Goal: Information Seeking & Learning: Learn about a topic

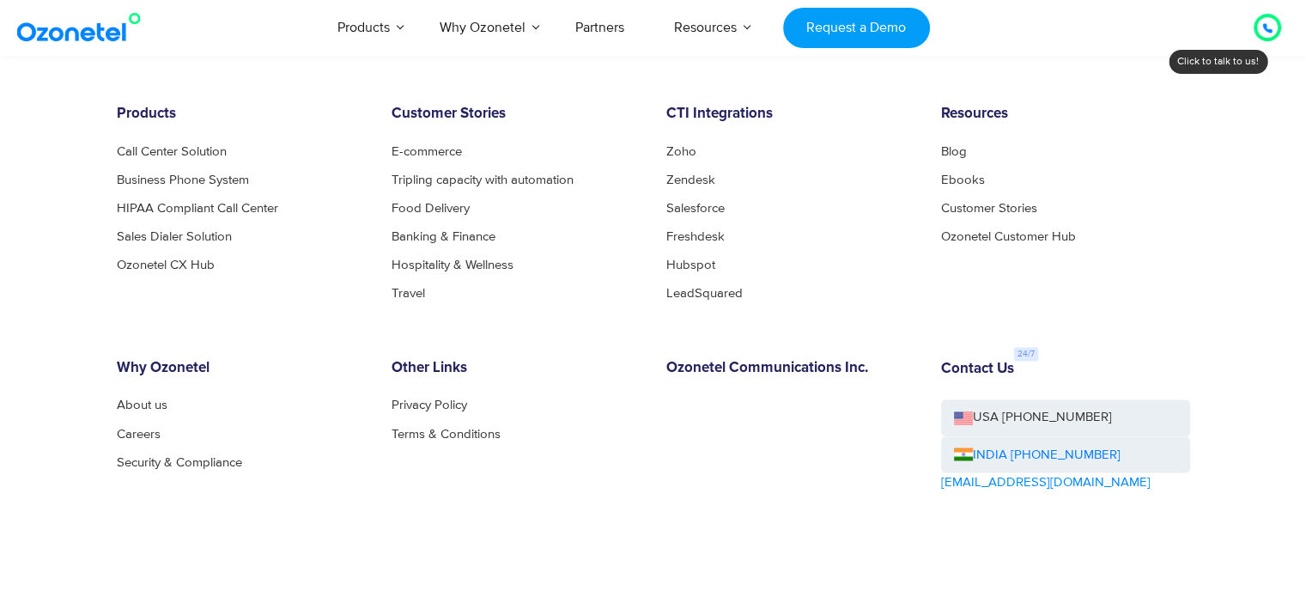
scroll to position [9369, 0]
click at [132, 437] on link "Careers" at bounding box center [143, 434] width 53 height 13
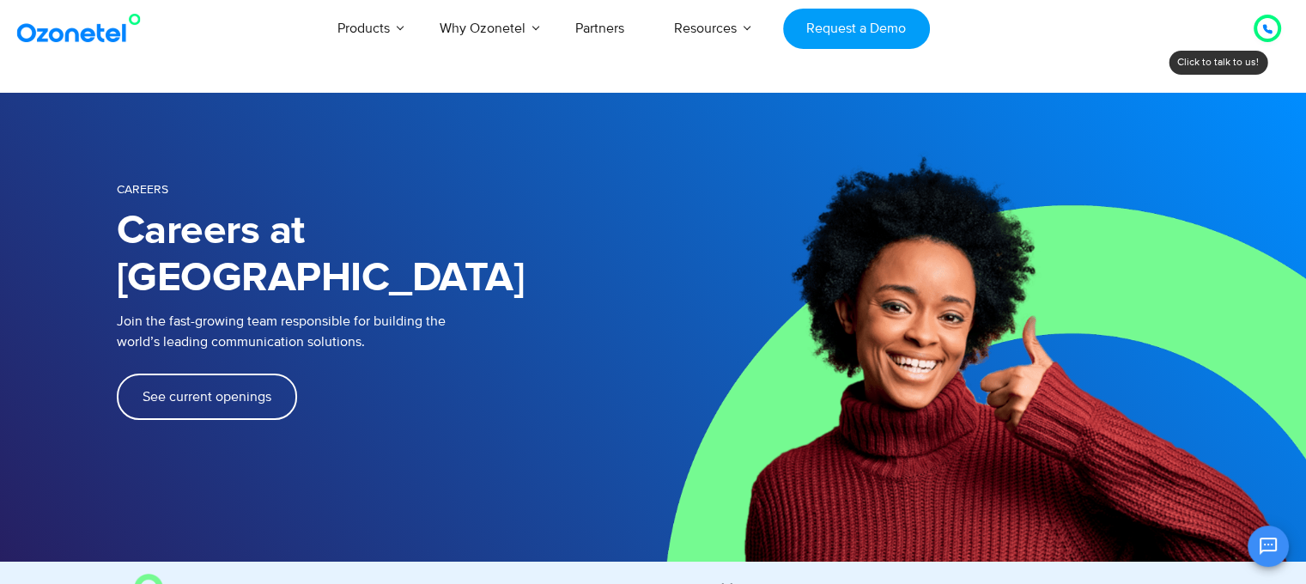
click at [186, 390] on span "See current openings" at bounding box center [207, 397] width 129 height 14
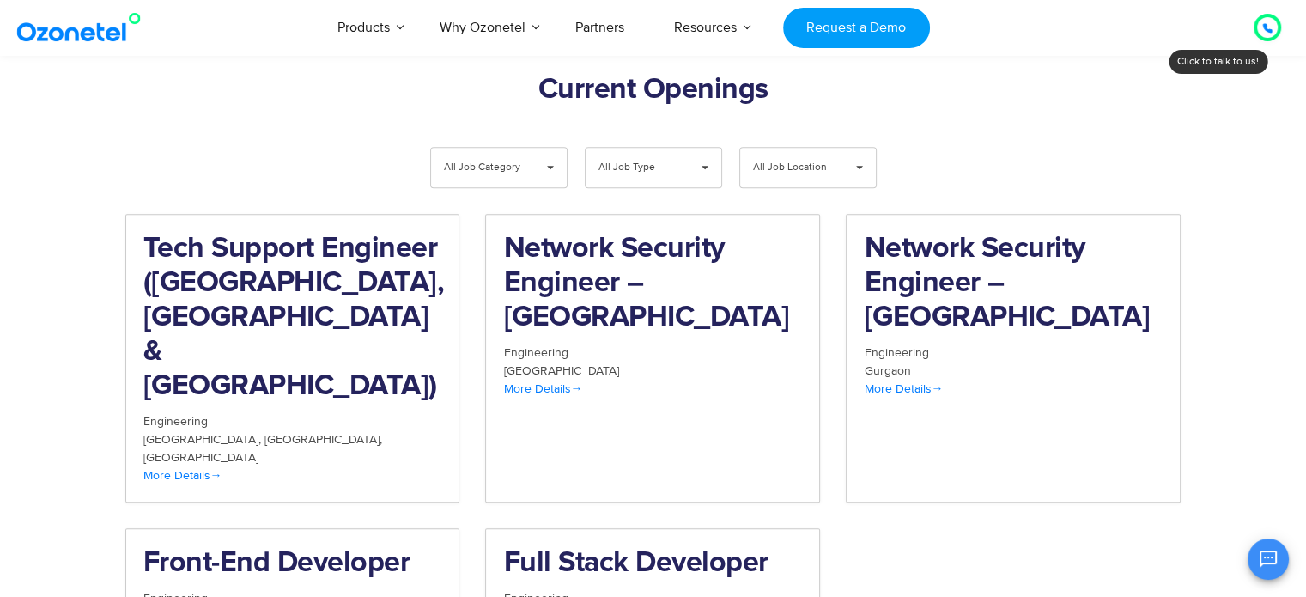
scroll to position [1779, 0]
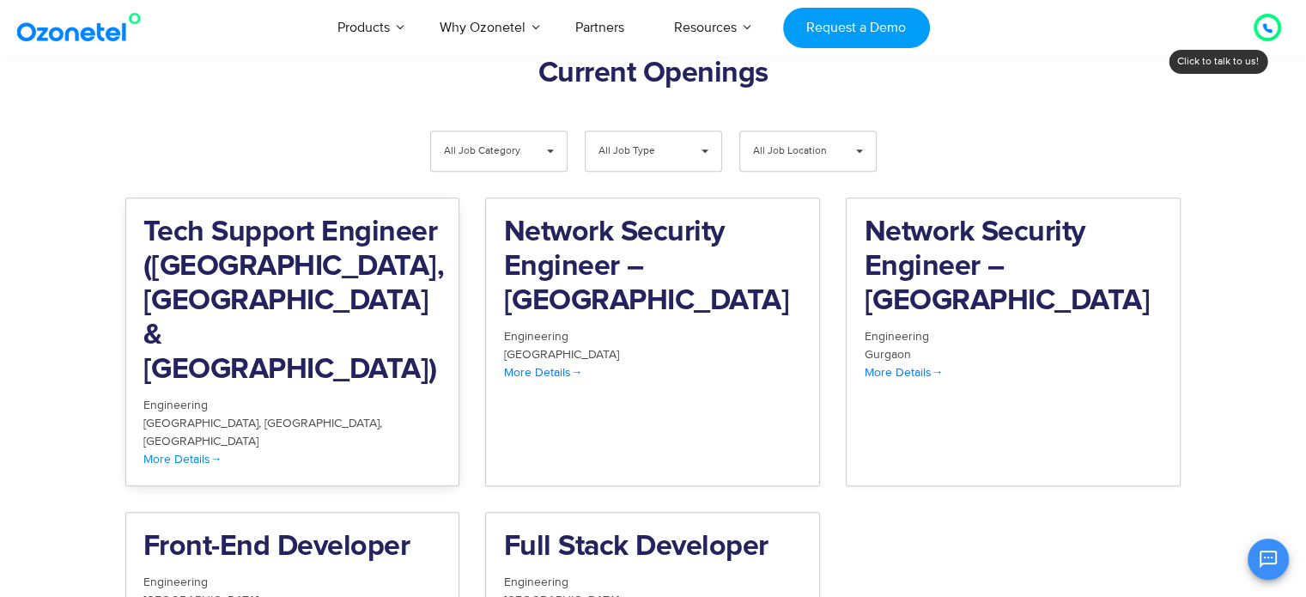
click at [178, 414] on div "Bangalore Chennai Mumbai" at bounding box center [292, 432] width 299 height 36
click at [563, 363] on div "More Details" at bounding box center [652, 372] width 299 height 18
click at [903, 365] on span "More Details" at bounding box center [903, 372] width 79 height 15
click at [576, 583] on div "Hyderabad" at bounding box center [652, 600] width 299 height 18
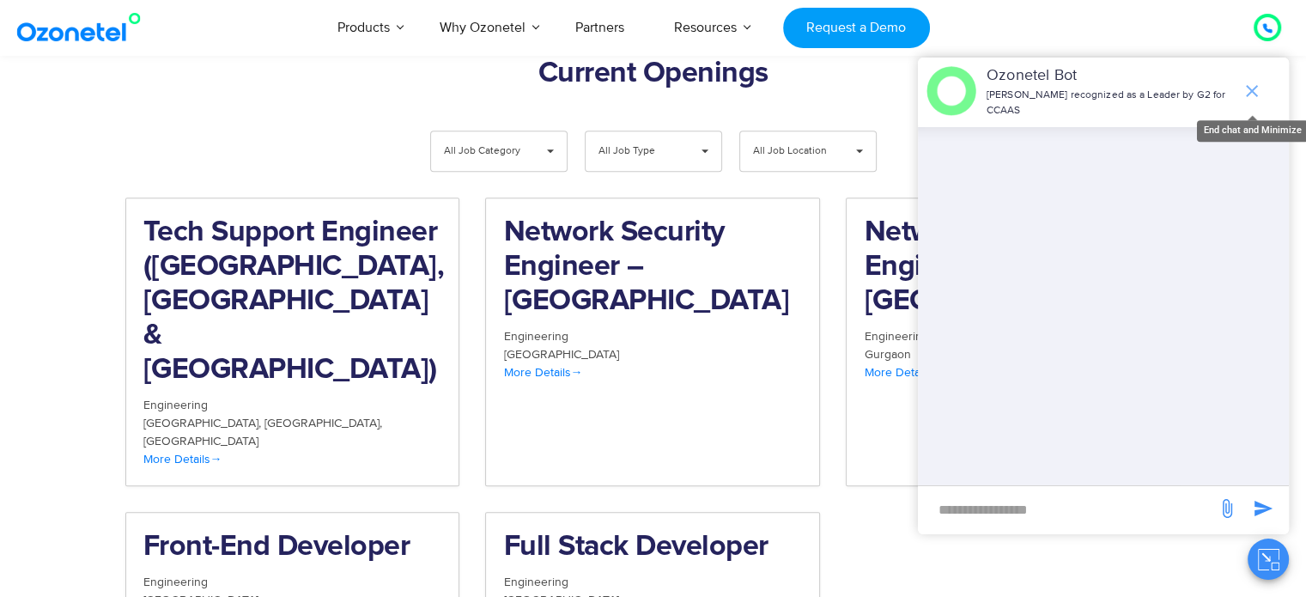
click at [1255, 94] on icon "end chat or minimize" at bounding box center [1252, 91] width 12 height 12
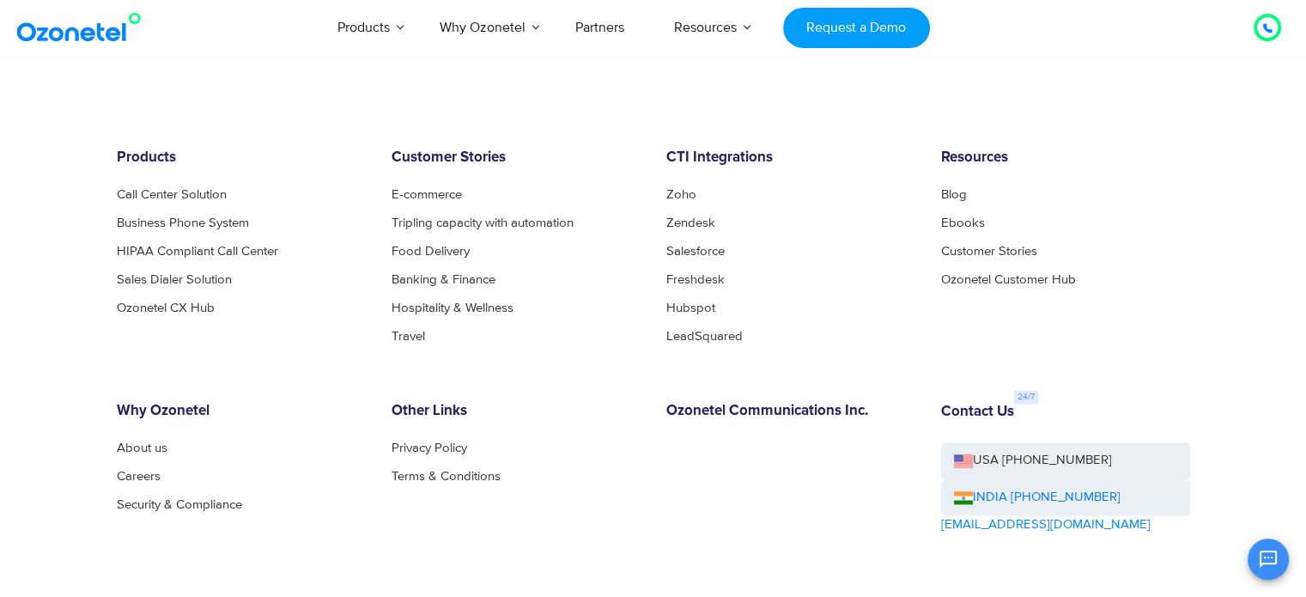
scroll to position [2447, 0]
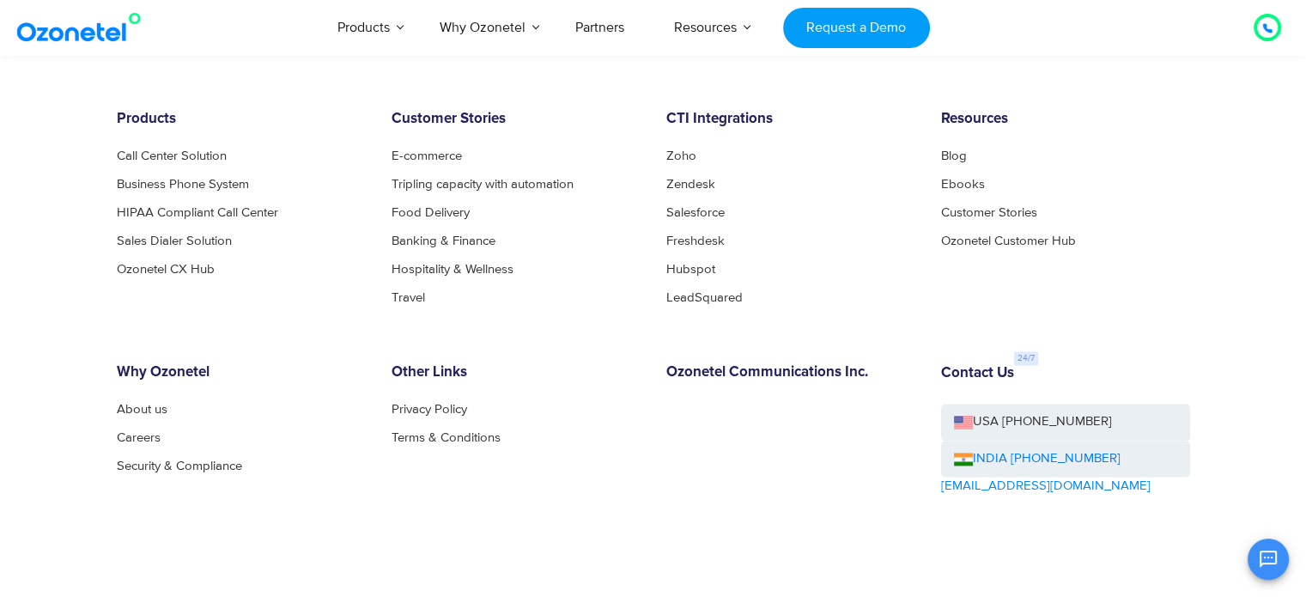
click at [995, 477] on link "[EMAIL_ADDRESS][DOMAIN_NAME]" at bounding box center [1046, 487] width 210 height 20
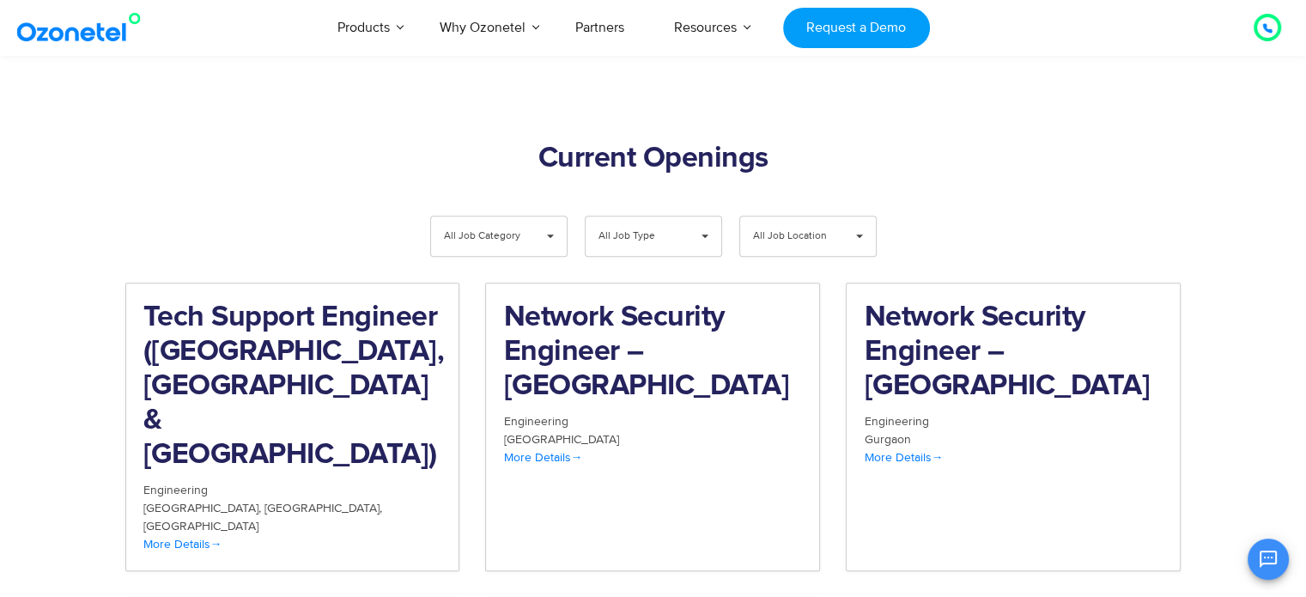
scroll to position [1618, 0]
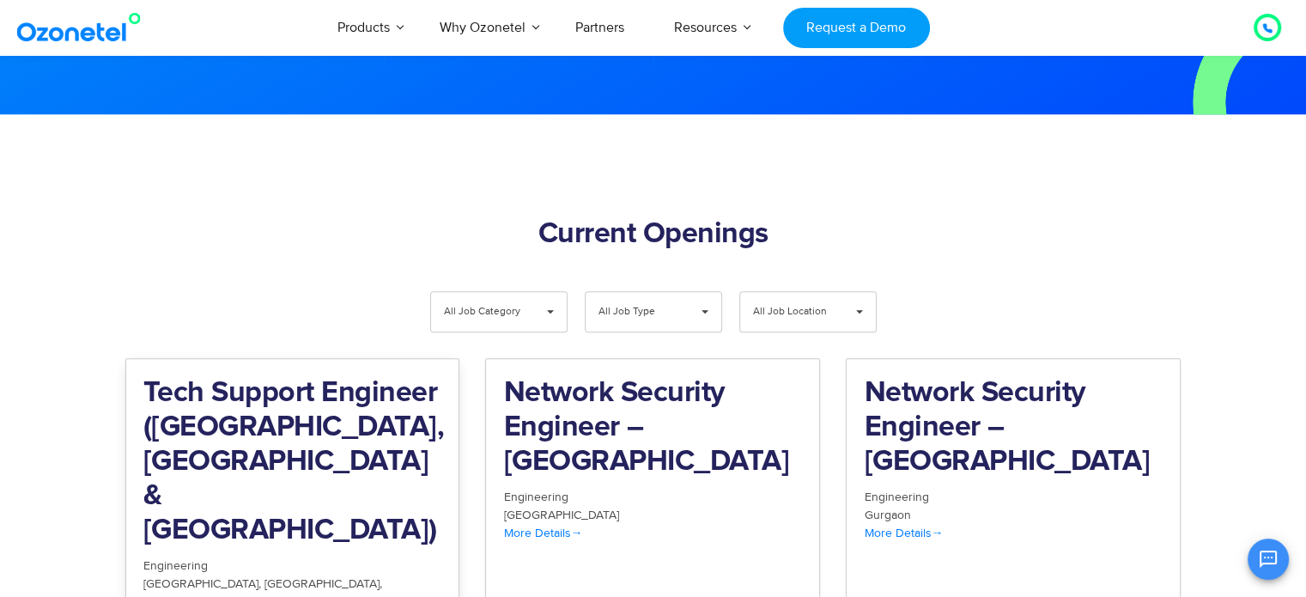
click at [265, 576] on span "Chennai" at bounding box center [324, 583] width 118 height 15
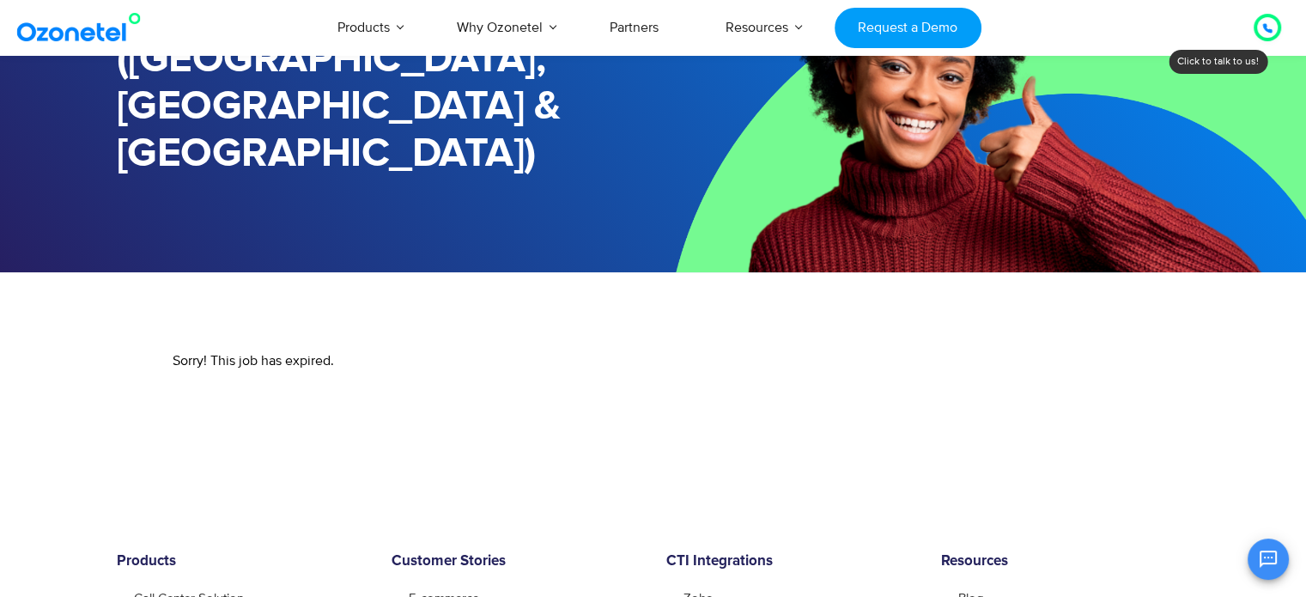
scroll to position [189, 0]
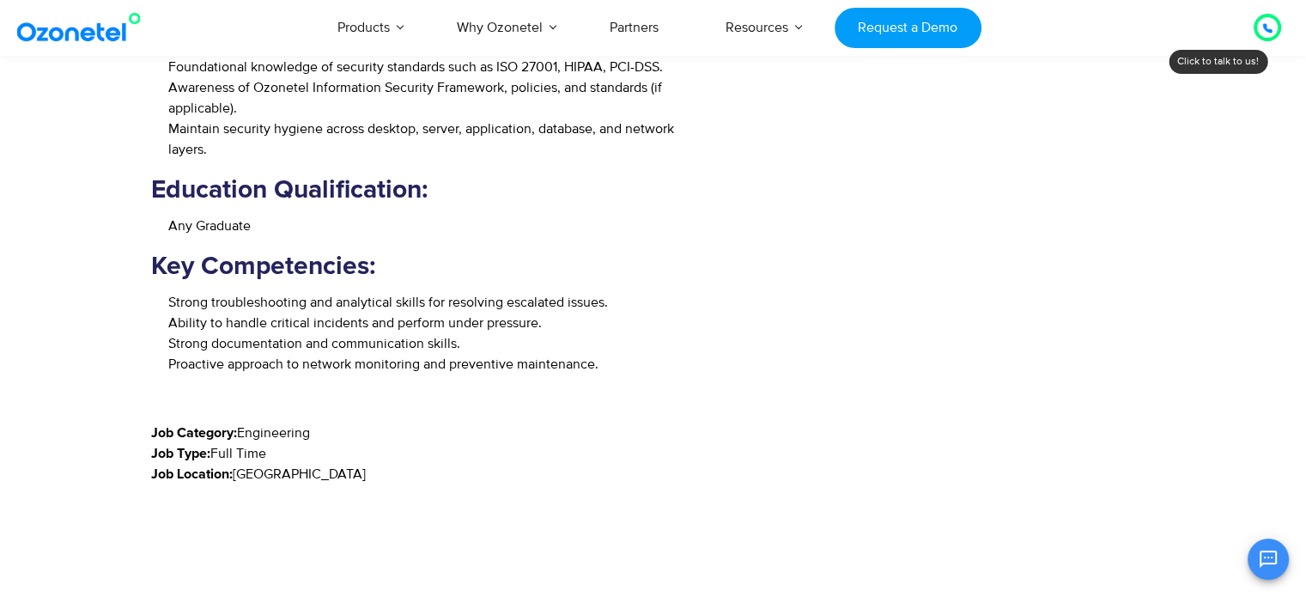
scroll to position [1855, 0]
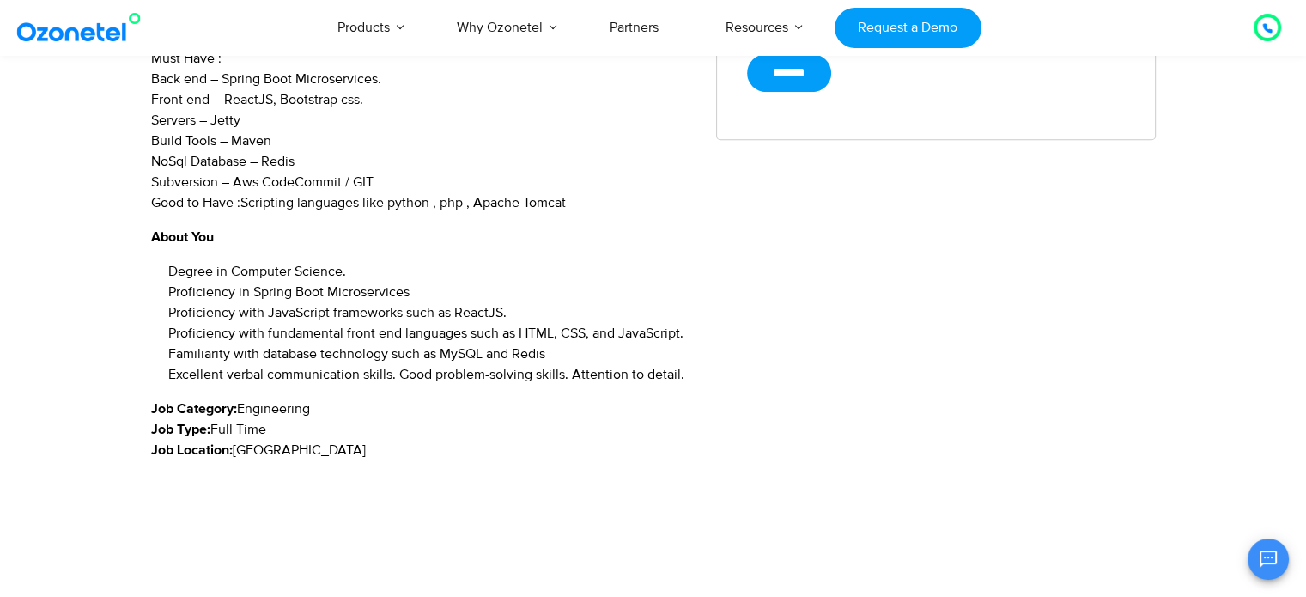
scroll to position [913, 0]
